Goal: Task Accomplishment & Management: Use online tool/utility

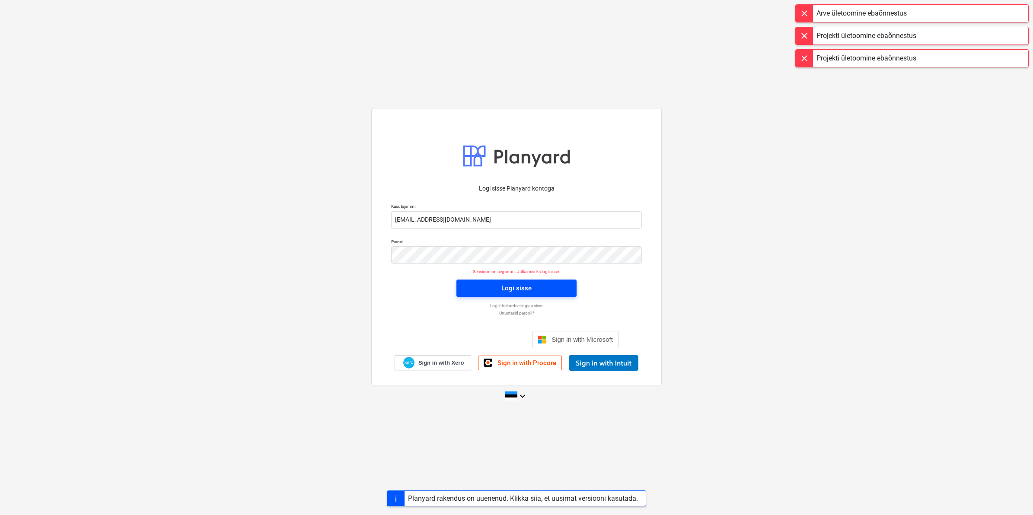
click at [496, 293] on span "Logi sisse" at bounding box center [516, 288] width 99 height 11
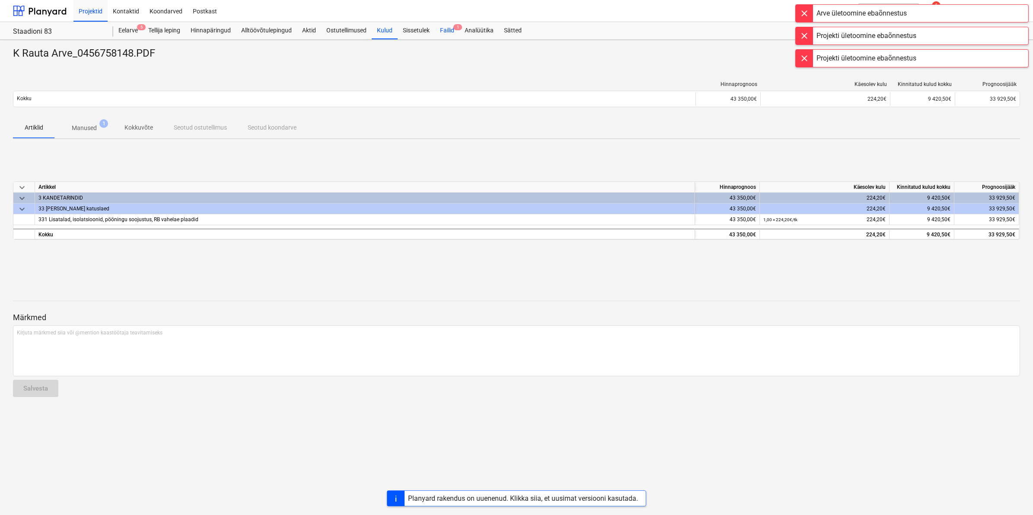
drag, startPoint x: 455, startPoint y: 27, endPoint x: 447, endPoint y: 33, distance: 9.8
click at [455, 27] on span "1" at bounding box center [457, 27] width 9 height 6
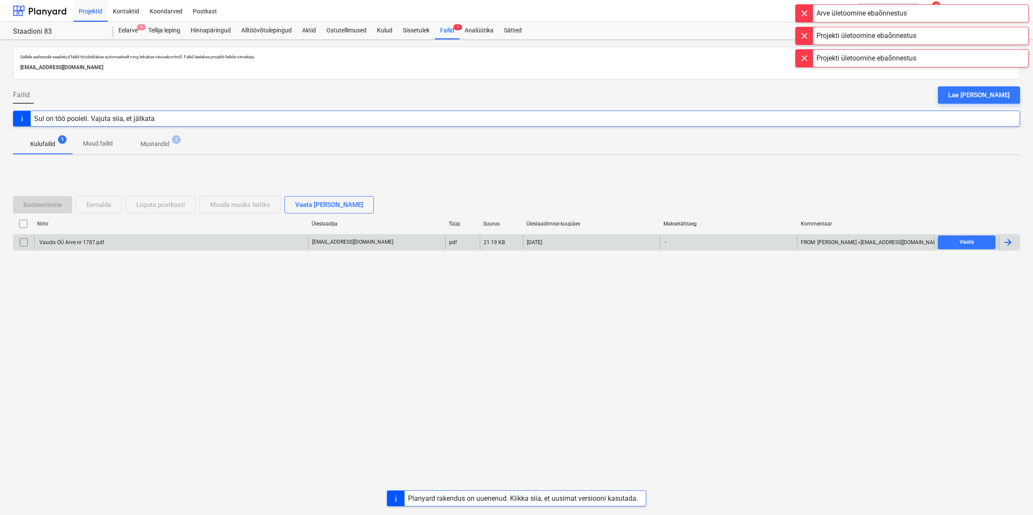
click at [104, 245] on div "Vaudix OÜ Arve nr 1787.pdf" at bounding box center [171, 242] width 274 height 14
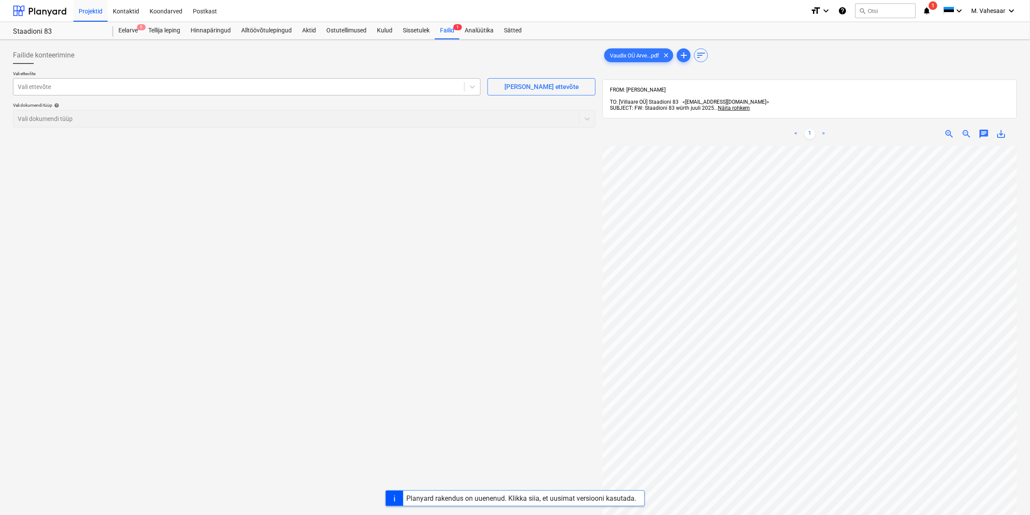
click at [191, 86] on div at bounding box center [239, 87] width 442 height 9
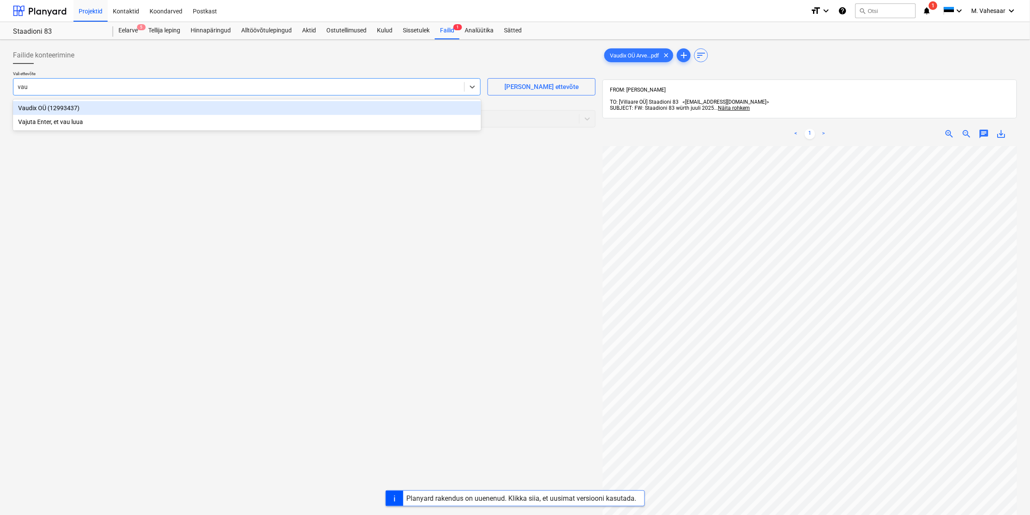
type input "vaud"
click at [57, 104] on div "Vaudix OÜ (12993437)" at bounding box center [247, 108] width 468 height 14
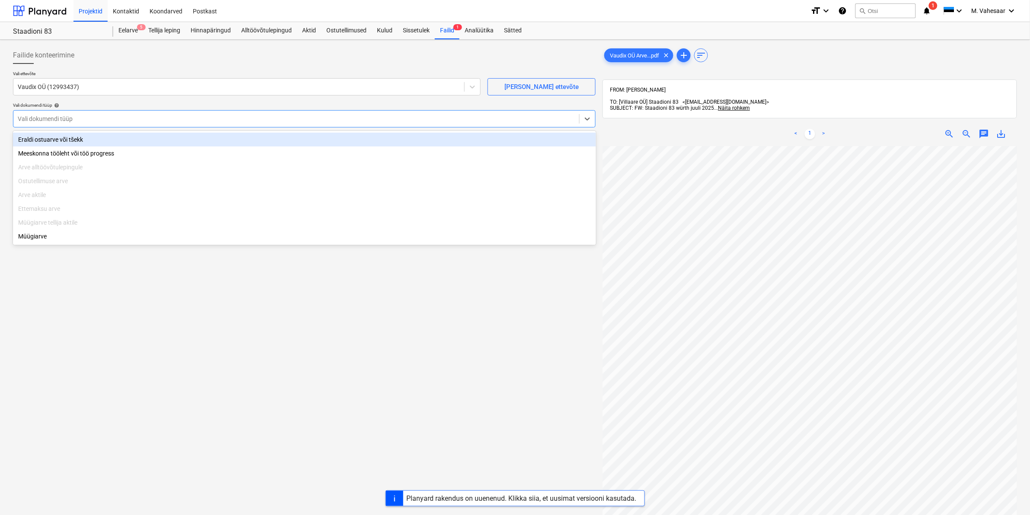
click at [55, 117] on div at bounding box center [296, 118] width 557 height 9
click at [50, 139] on div "Eraldi ostuarve või tšekk" at bounding box center [304, 140] width 583 height 14
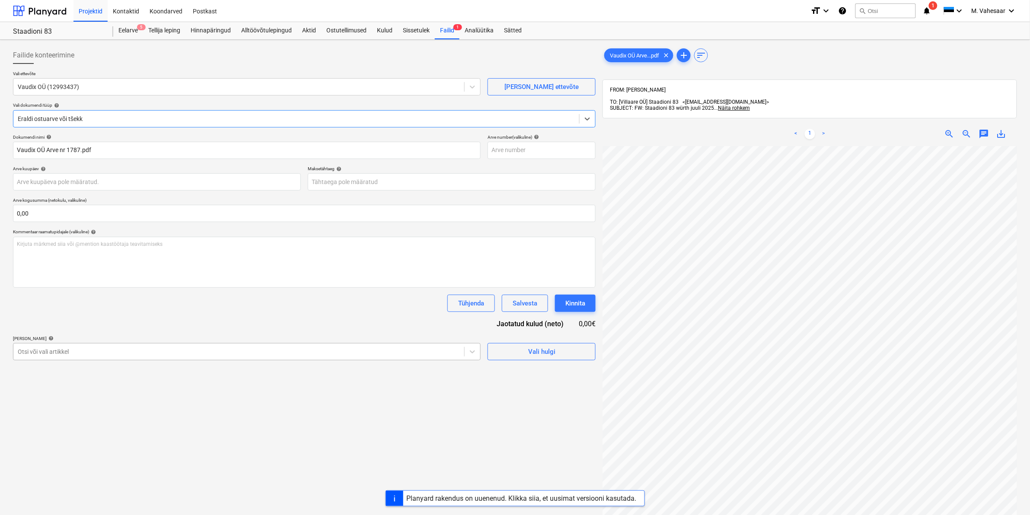
click at [89, 347] on div "Otsi või vali artikkel" at bounding box center [238, 352] width 451 height 12
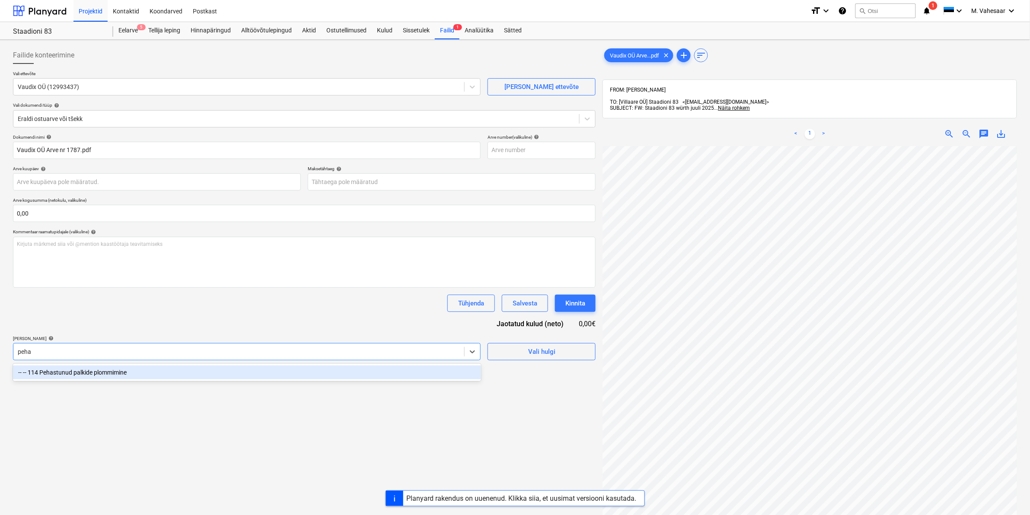
type input "pehas"
click at [89, 370] on div "-- -- 114 Pehastunud palkide plommimine" at bounding box center [247, 373] width 468 height 14
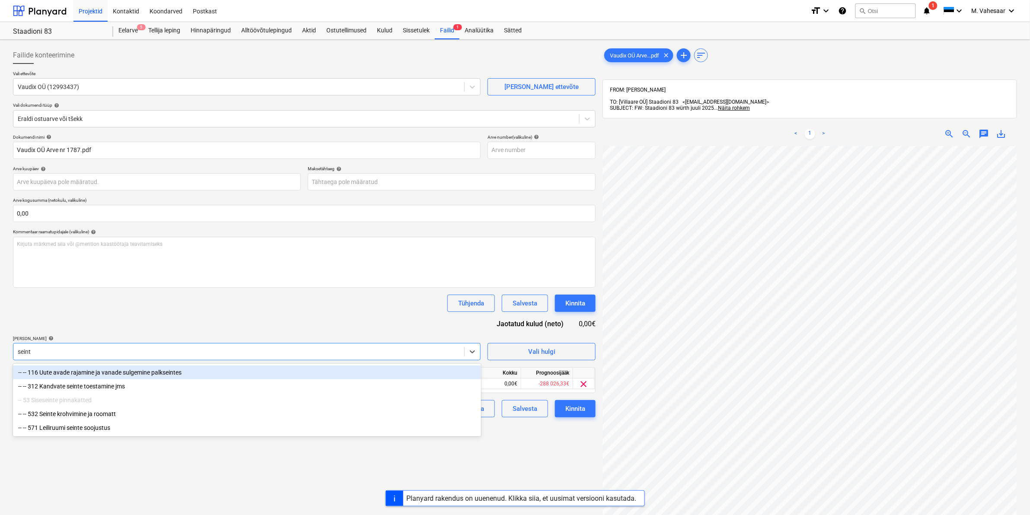
type input "seinte"
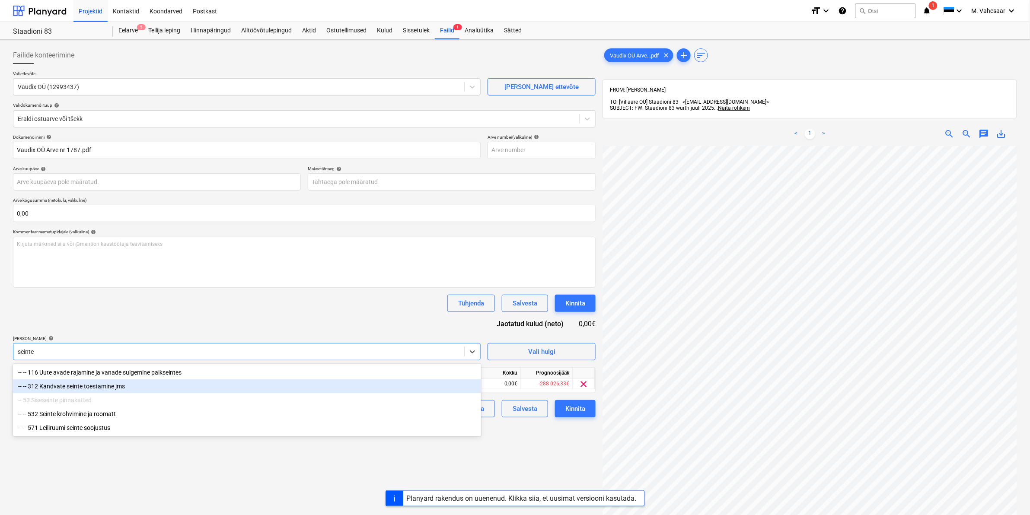
click at [102, 390] on div "-- -- 312 Kandvate seinte toestamine jms" at bounding box center [247, 386] width 468 height 14
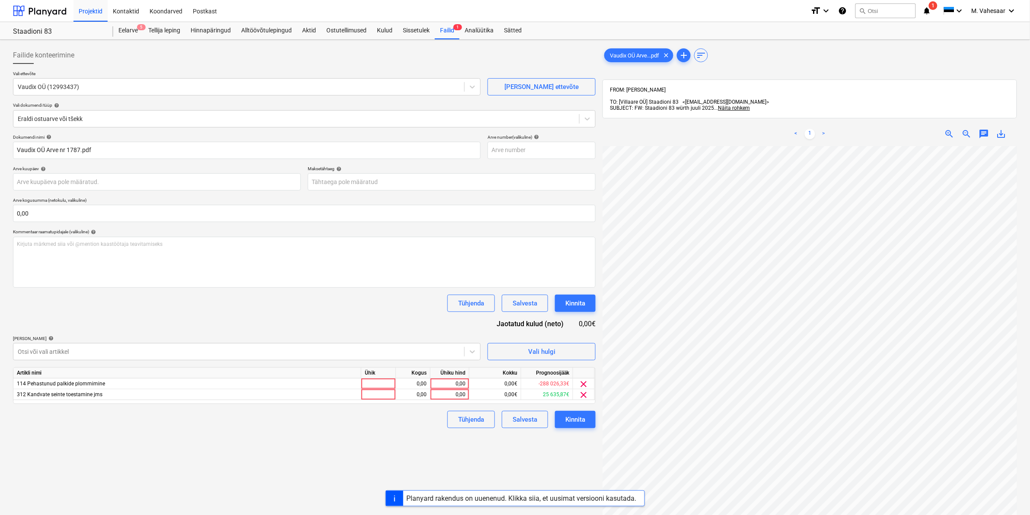
click at [536, 464] on div "Failide konteerimine Vali ettevõte Vaudix OÜ (12993437) [PERSON_NAME] uus ettev…" at bounding box center [304, 341] width 589 height 597
click at [579, 381] on span "clear" at bounding box center [584, 384] width 10 height 10
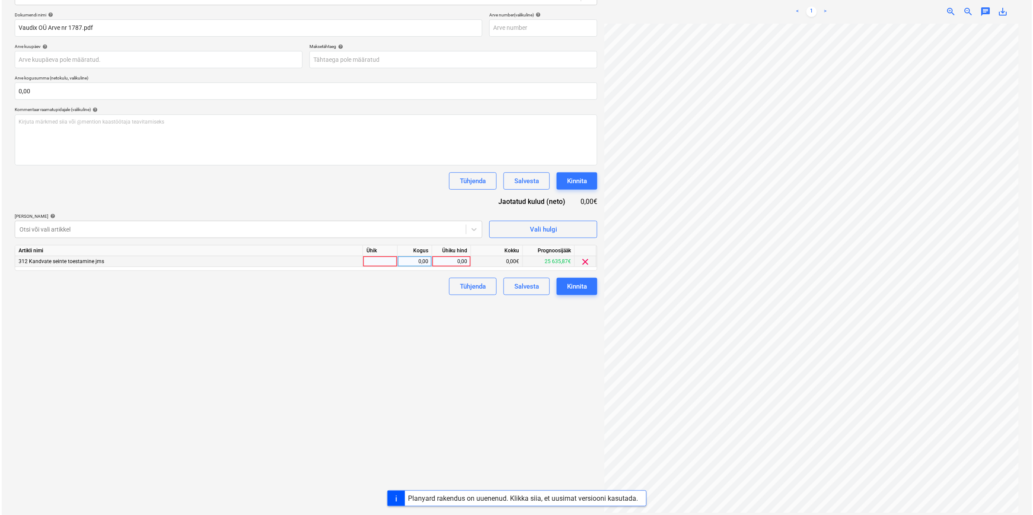
scroll to position [234, 104]
click at [452, 263] on div "0,00" at bounding box center [450, 261] width 32 height 11
type input "1328,84"
click at [408, 317] on div "Failide konteerimine Vali ettevõte Vaudix OÜ (12993437) [PERSON_NAME] uus ettev…" at bounding box center [304, 219] width 589 height 597
click at [564, 282] on button "Kinnita" at bounding box center [575, 286] width 41 height 17
